Goal: Navigation & Orientation: Find specific page/section

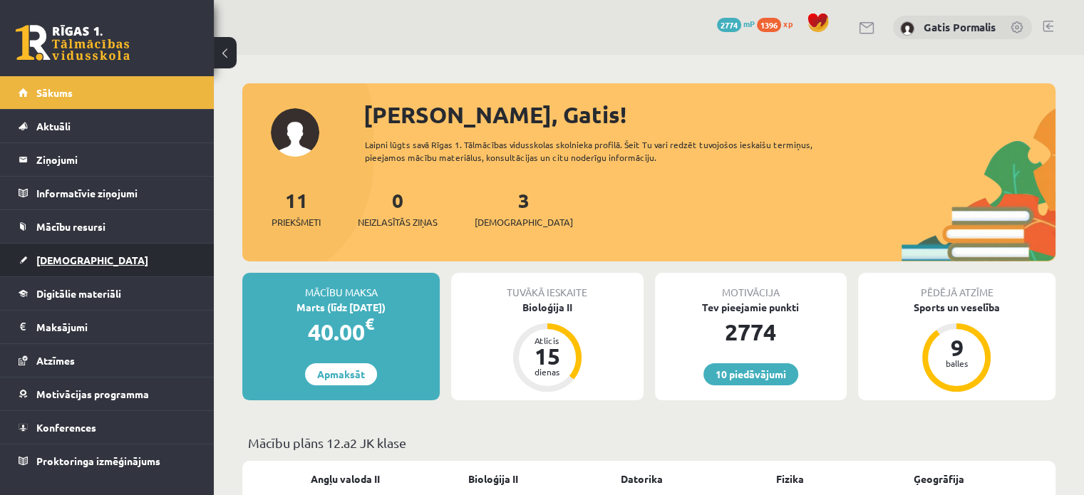
click at [77, 261] on span "[DEMOGRAPHIC_DATA]" at bounding box center [92, 260] width 112 height 13
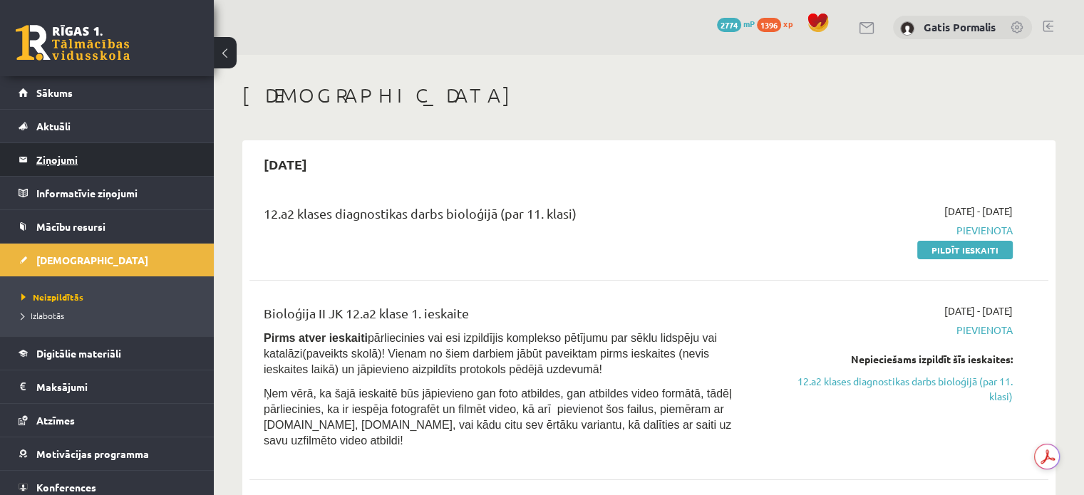
click at [69, 160] on legend "Ziņojumi 0" at bounding box center [116, 159] width 160 height 33
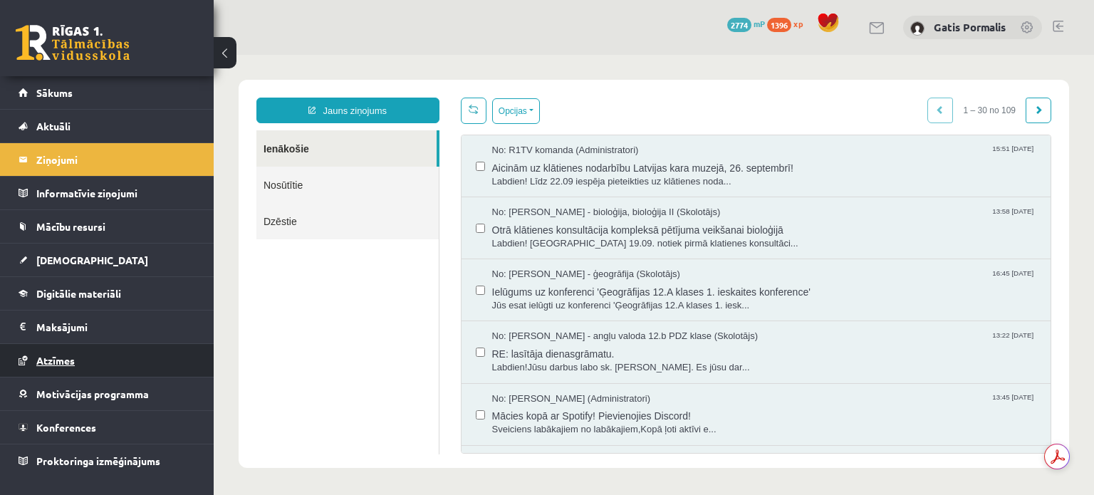
click at [55, 364] on span "Atzīmes" at bounding box center [55, 360] width 38 height 13
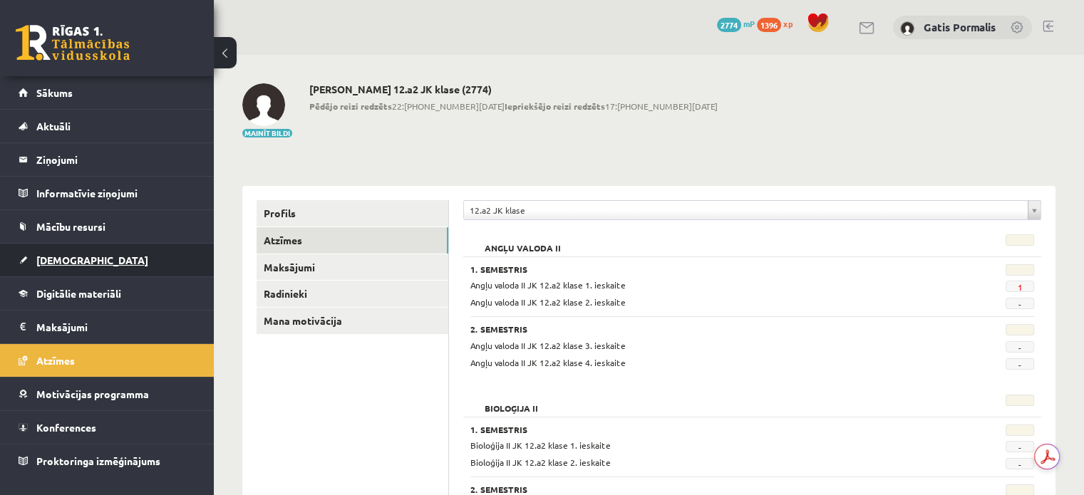
click at [50, 256] on span "[DEMOGRAPHIC_DATA]" at bounding box center [92, 260] width 112 height 13
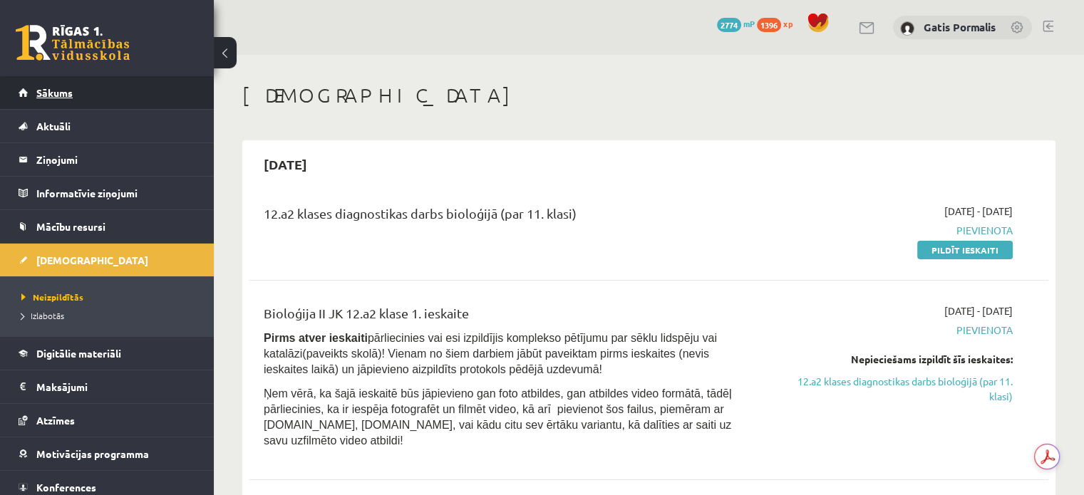
click at [71, 103] on link "Sākums" at bounding box center [107, 92] width 177 height 33
